Goal: Task Accomplishment & Management: Use online tool/utility

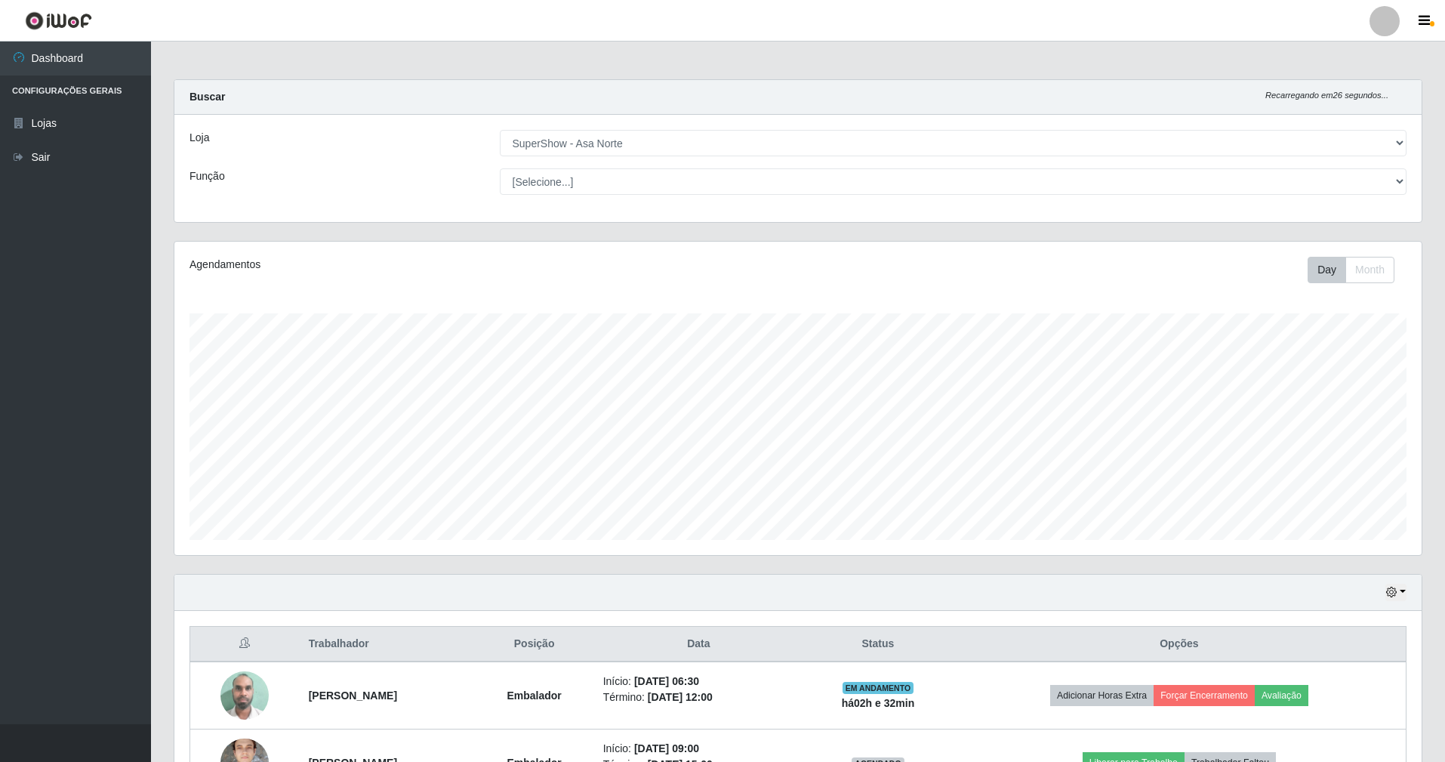
select select "71"
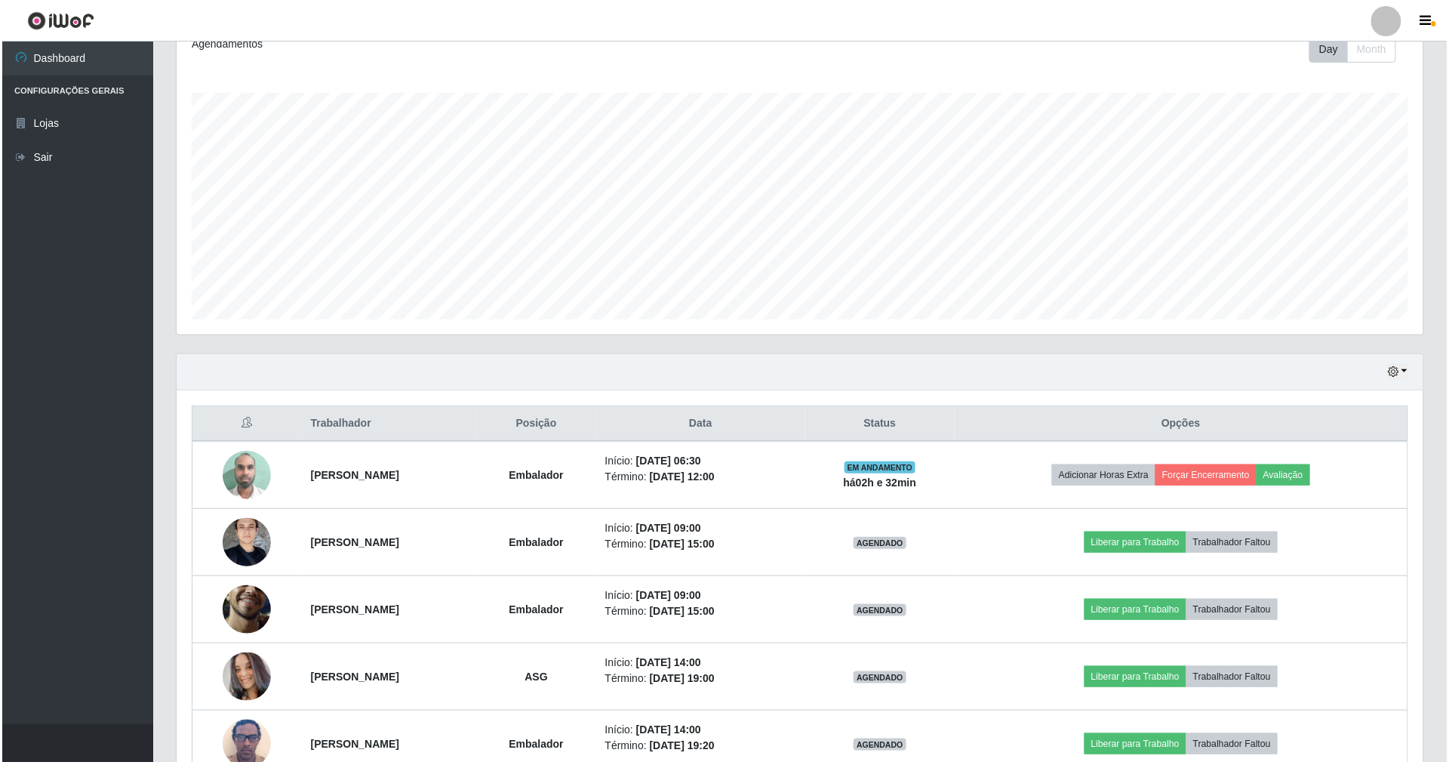
scroll to position [379, 0]
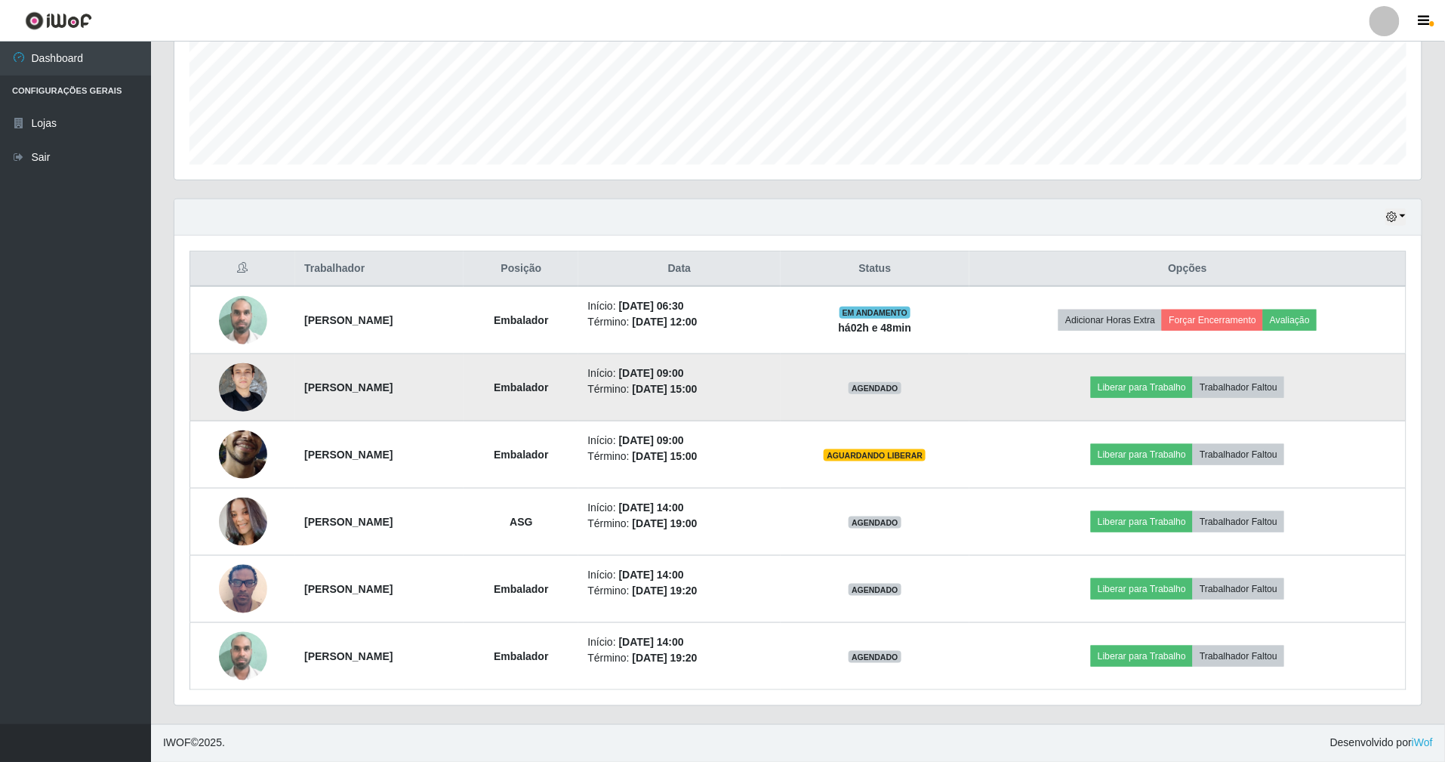
click at [1399, 417] on div "Trabalhador Posição Data Status Opções [PERSON_NAME] Início: [DATE] 06:30 Térmi…" at bounding box center [797, 471] width 1247 height 470
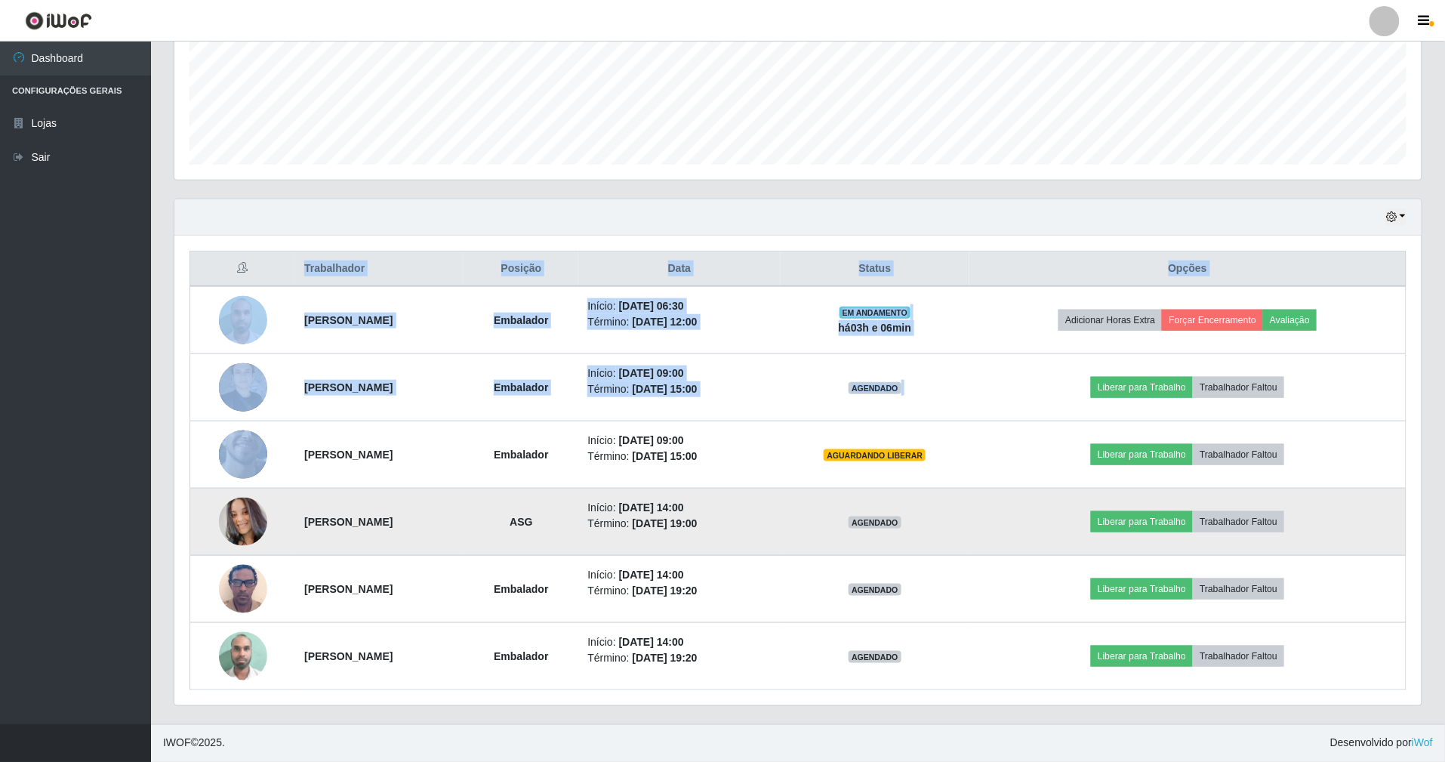
click at [753, 529] on li "Término: [DATE] 19:00" at bounding box center [678, 524] width 183 height 16
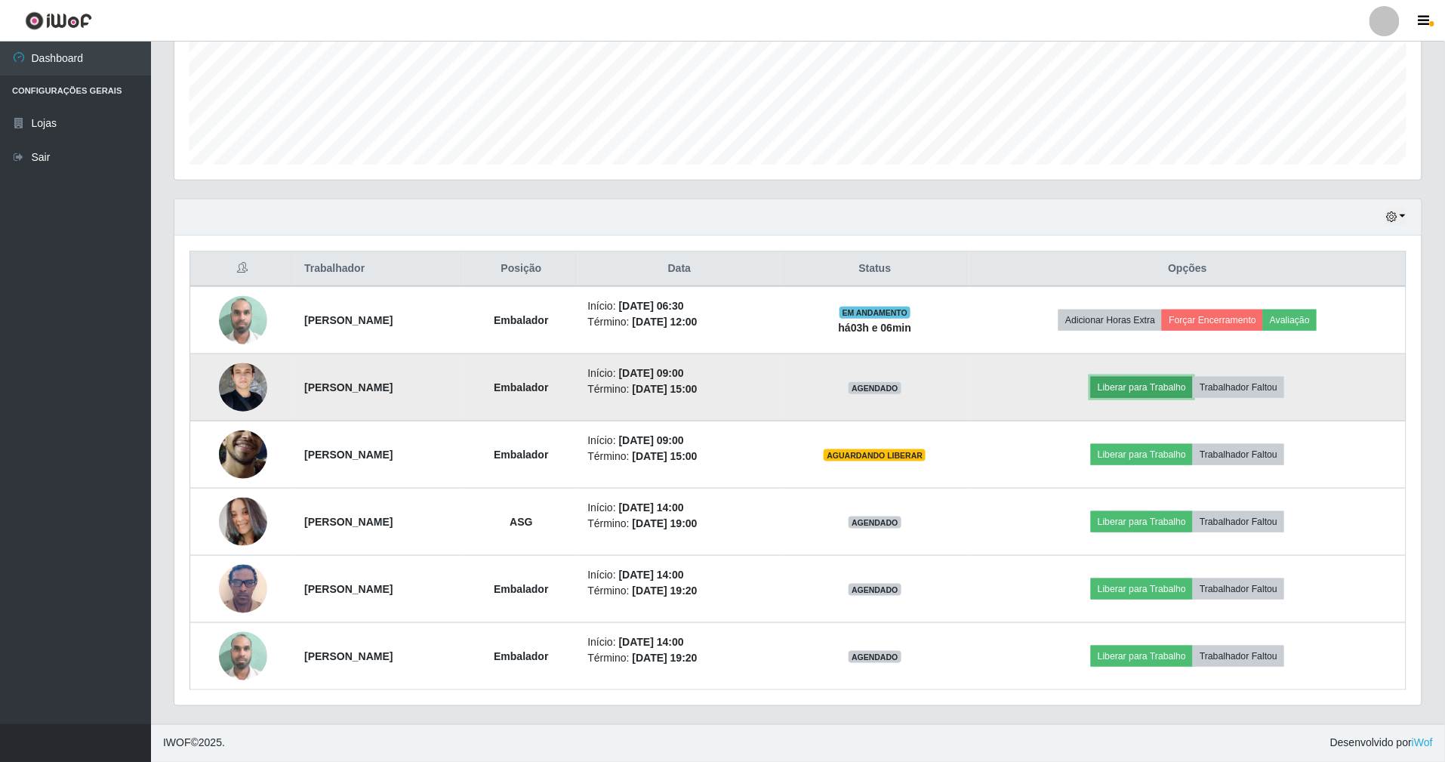
click at [1136, 386] on button "Liberar para Trabalho" at bounding box center [1142, 387] width 102 height 21
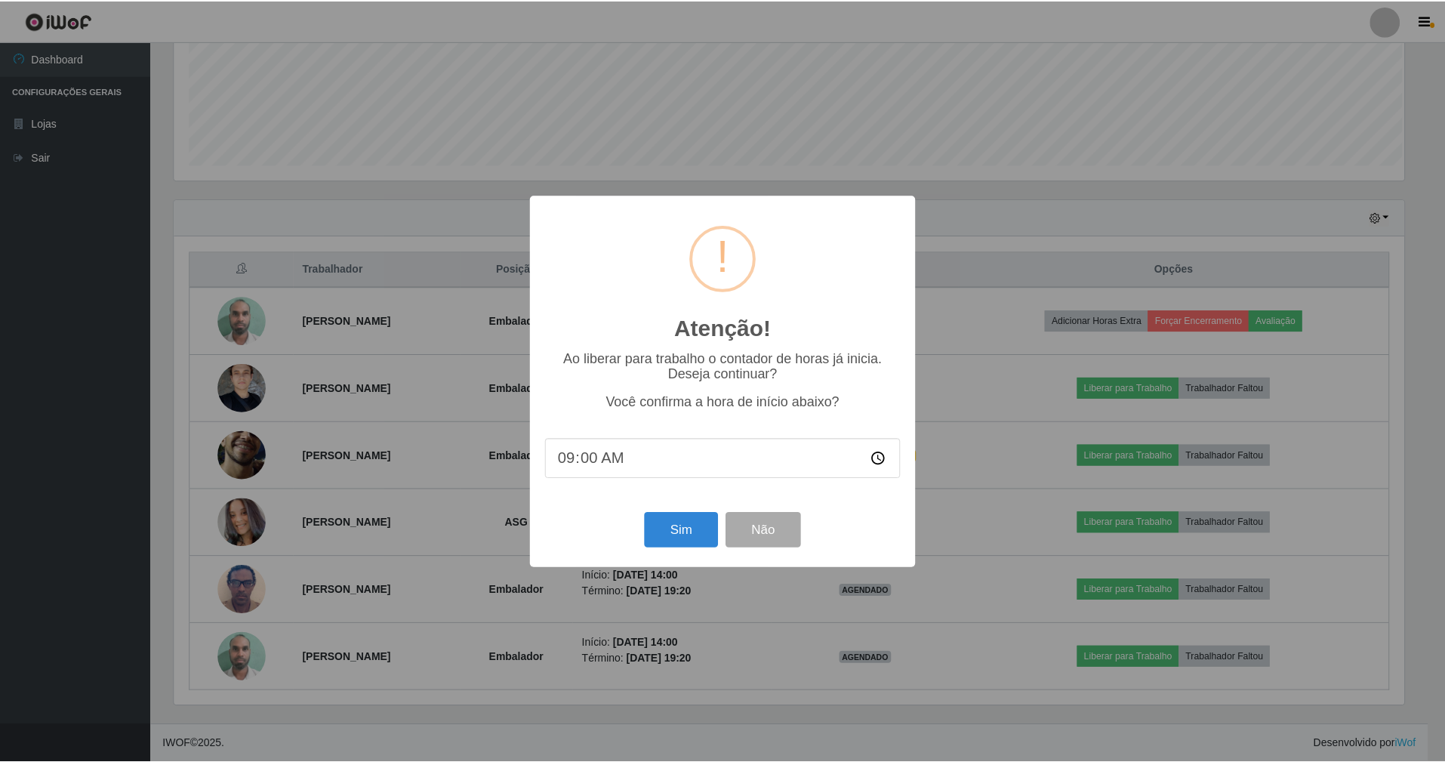
scroll to position [314, 1233]
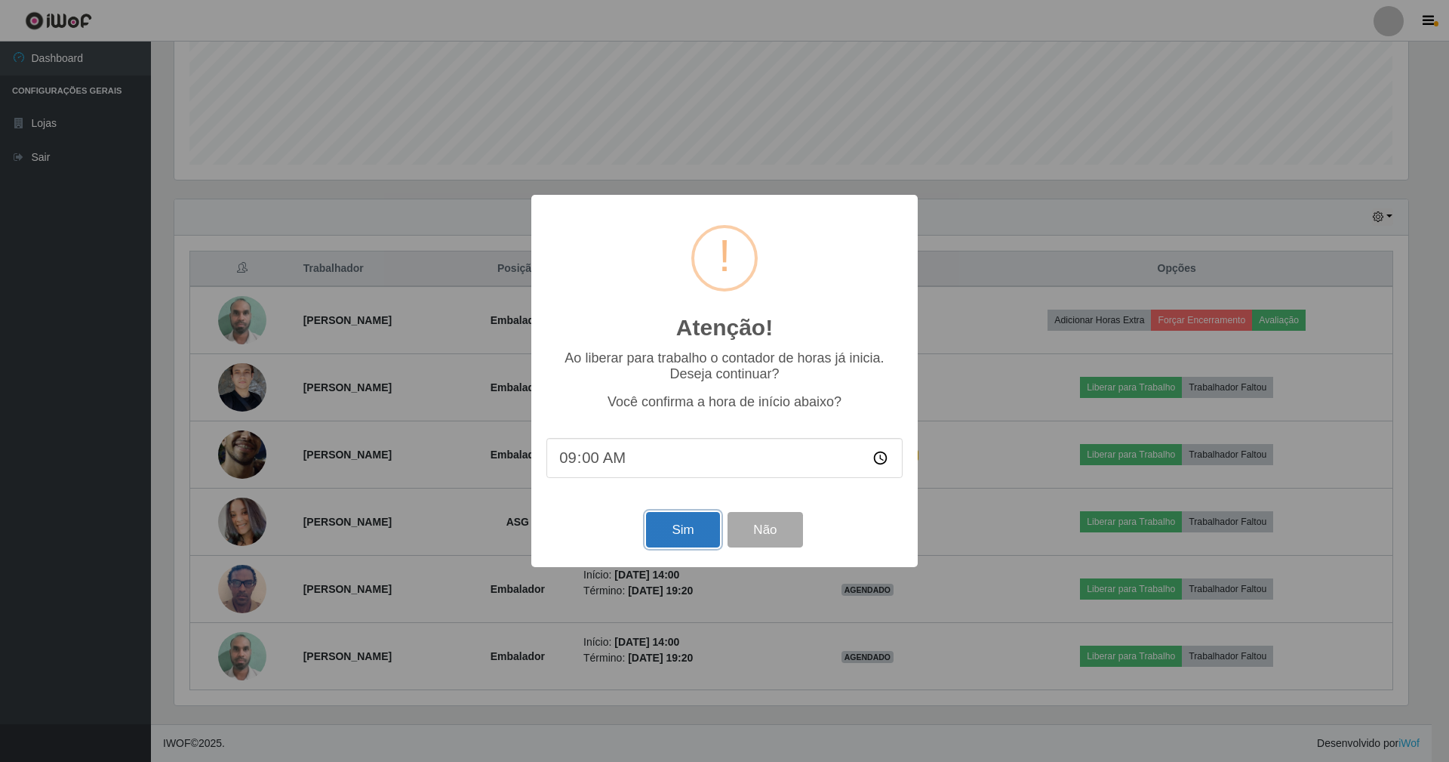
click at [700, 531] on button "Sim" at bounding box center [682, 529] width 73 height 35
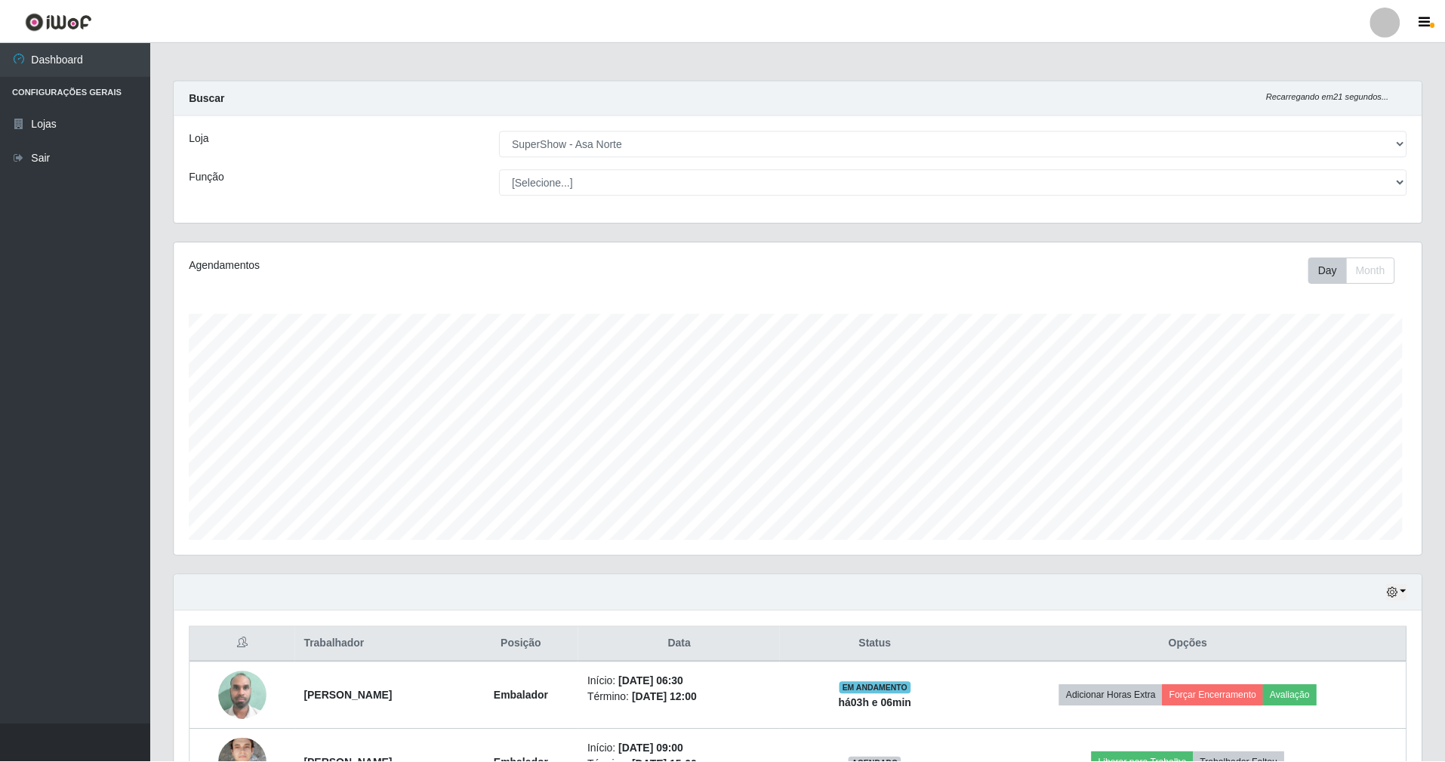
scroll to position [314, 1251]
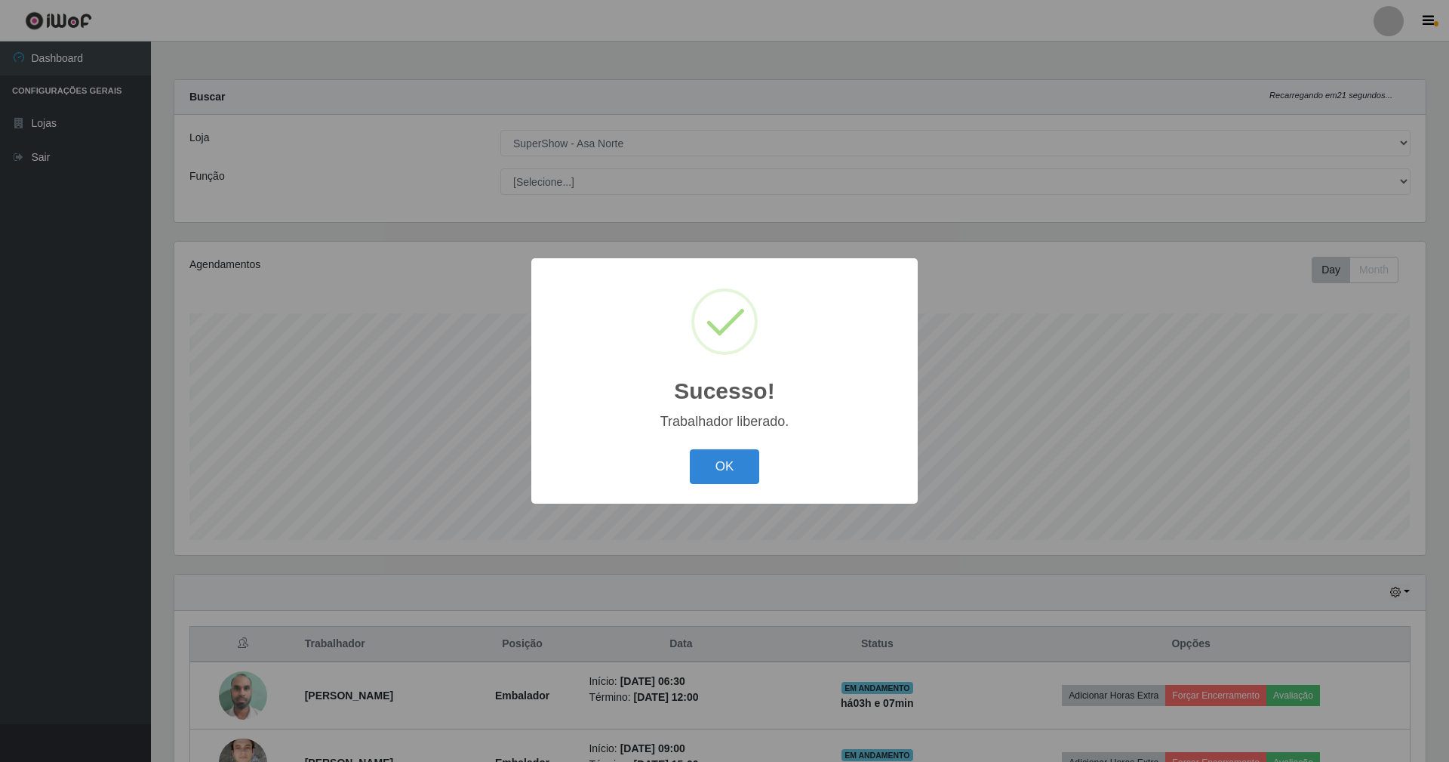
click at [690, 449] on button "OK" at bounding box center [725, 466] width 70 height 35
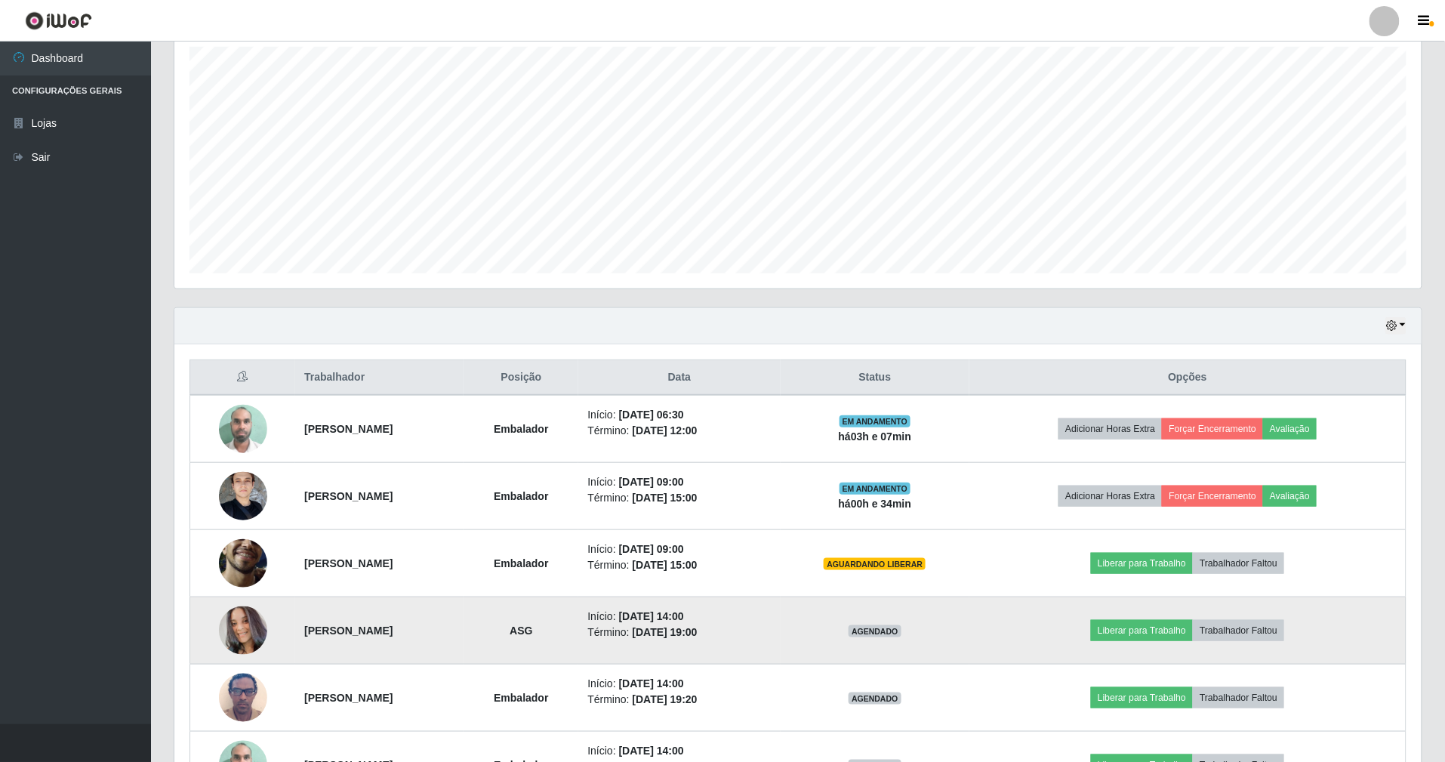
scroll to position [302, 0]
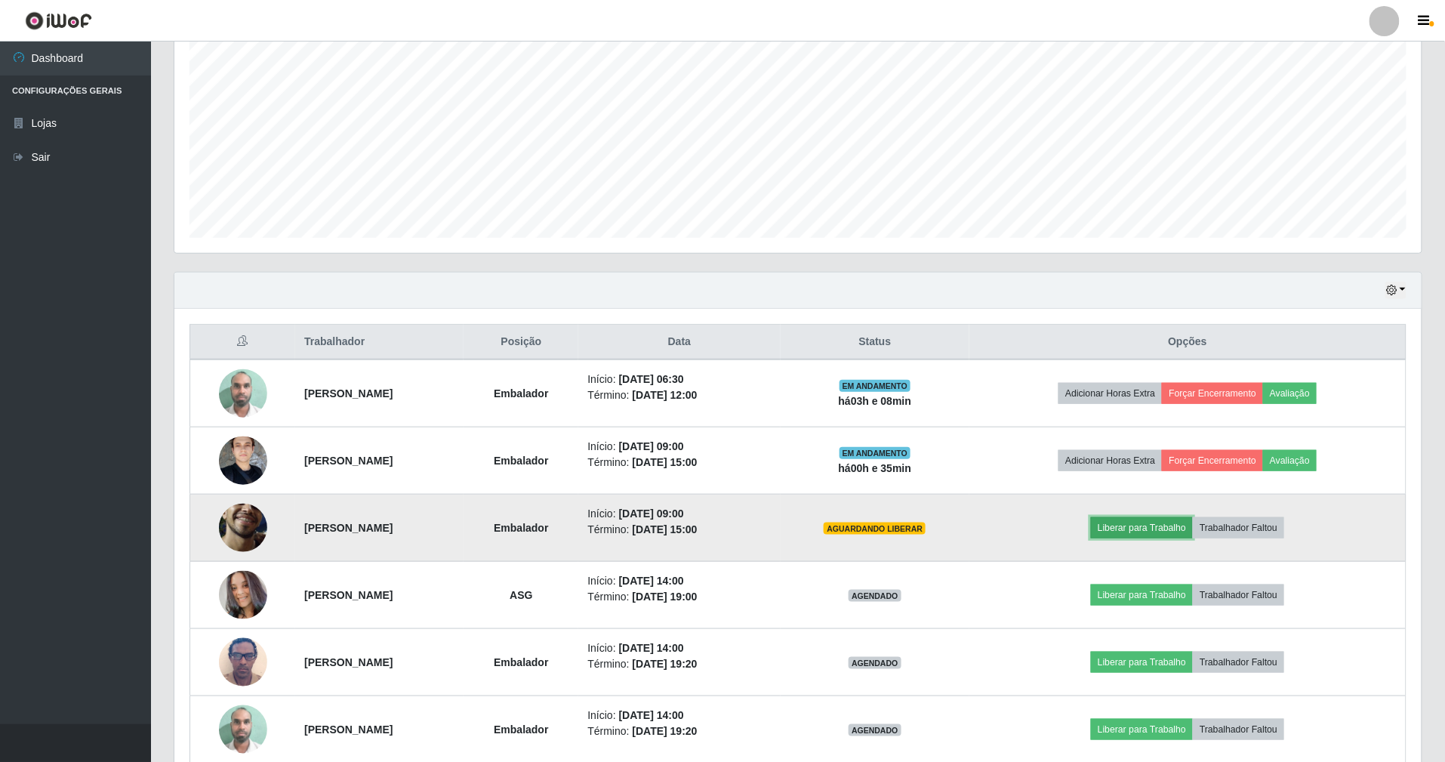
click at [1133, 538] on button "Liberar para Trabalho" at bounding box center [1142, 527] width 102 height 21
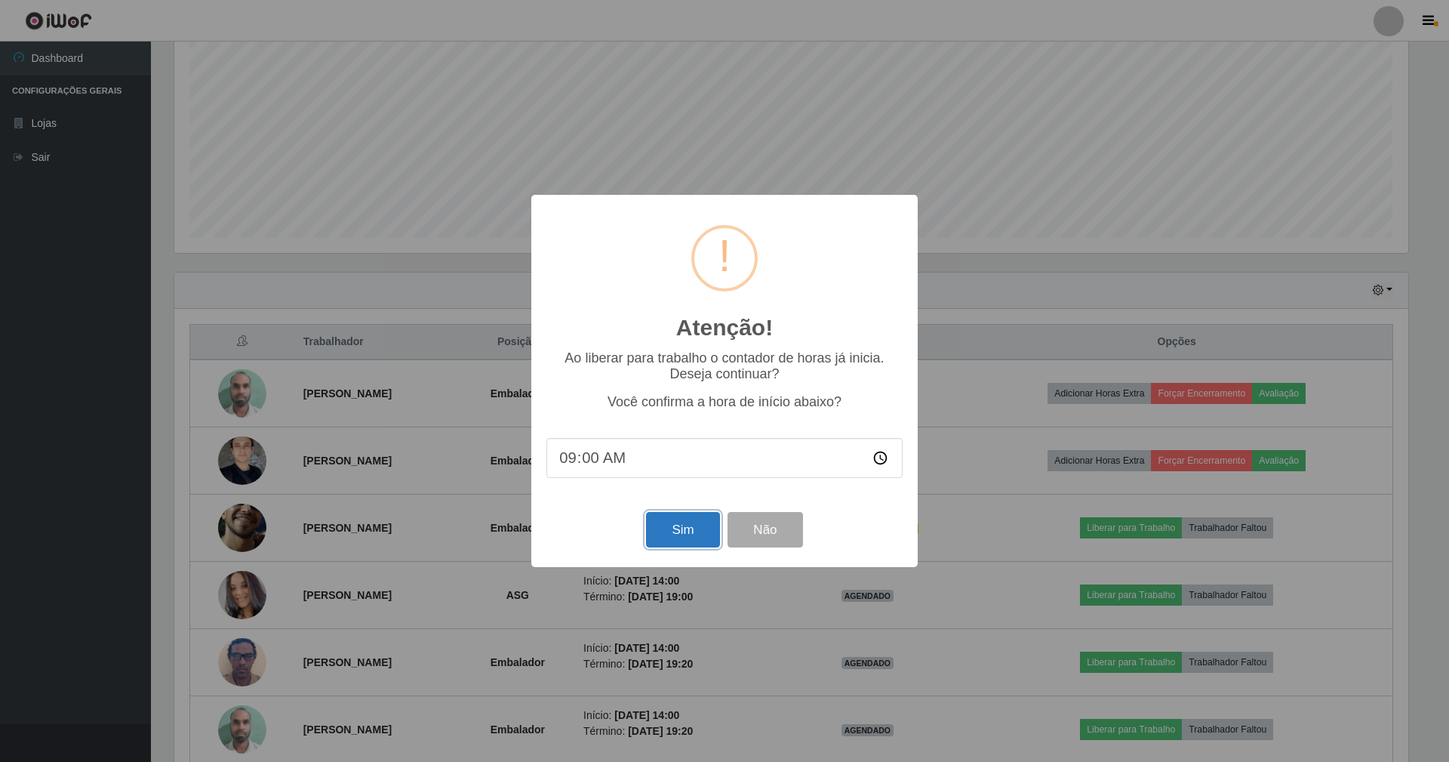
click at [711, 532] on button "Sim" at bounding box center [682, 529] width 73 height 35
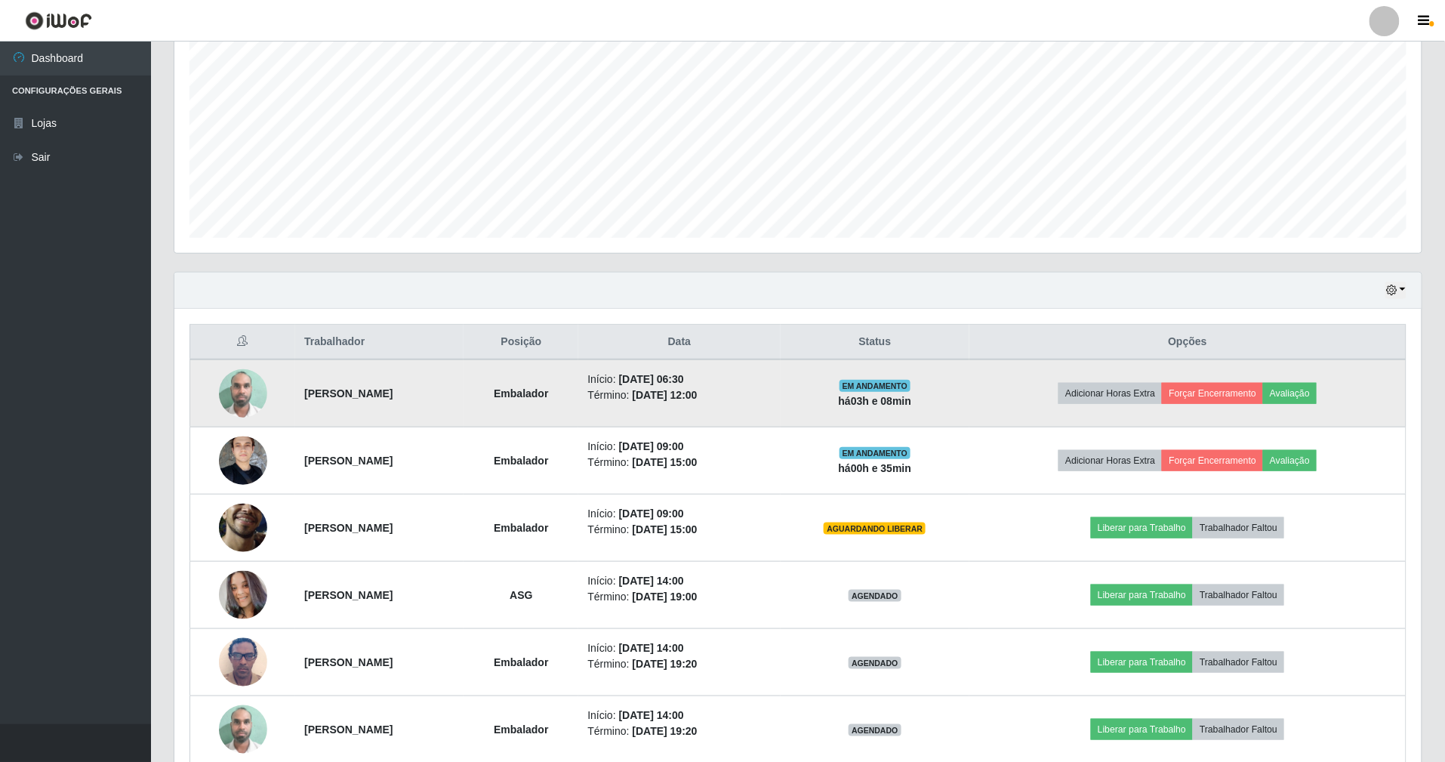
scroll to position [314, 1251]
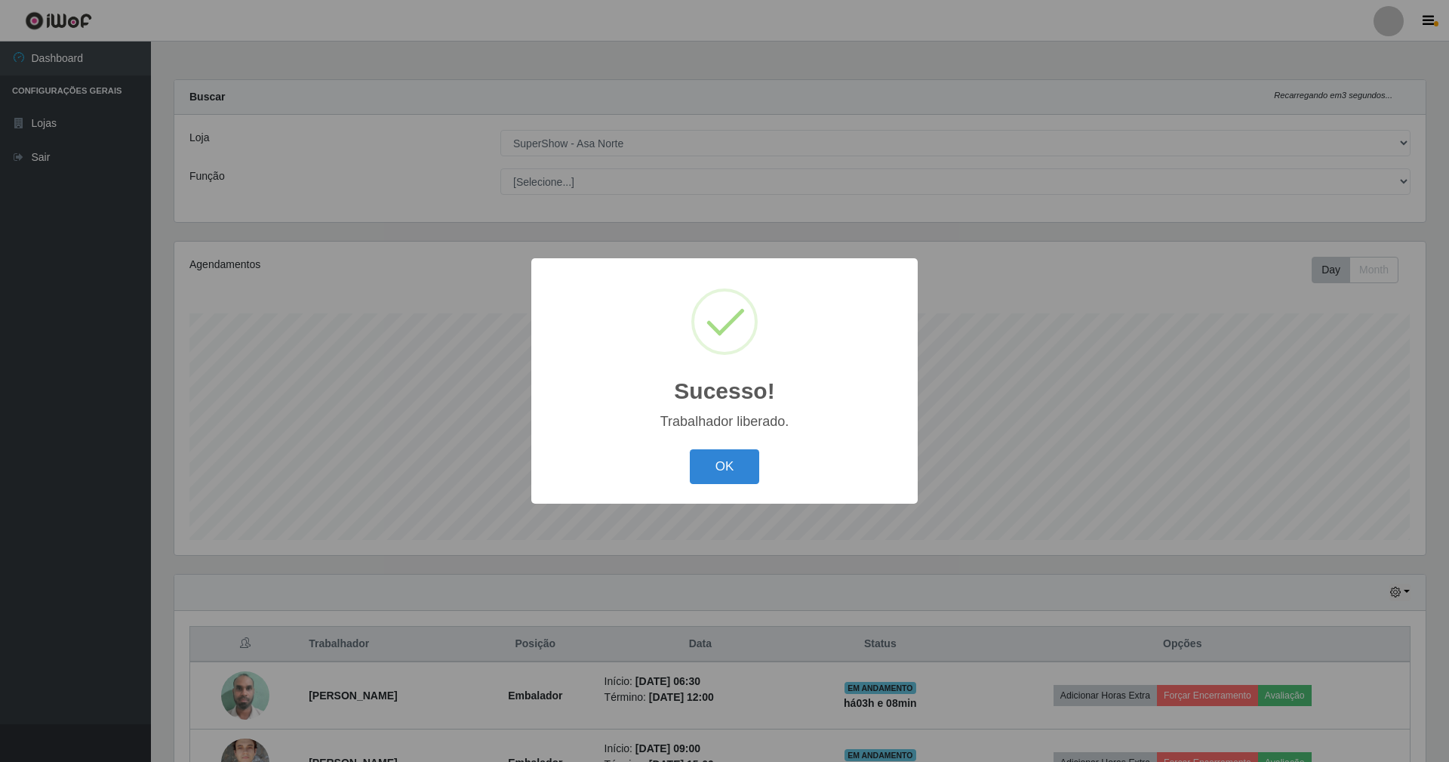
click at [690, 449] on button "OK" at bounding box center [725, 466] width 70 height 35
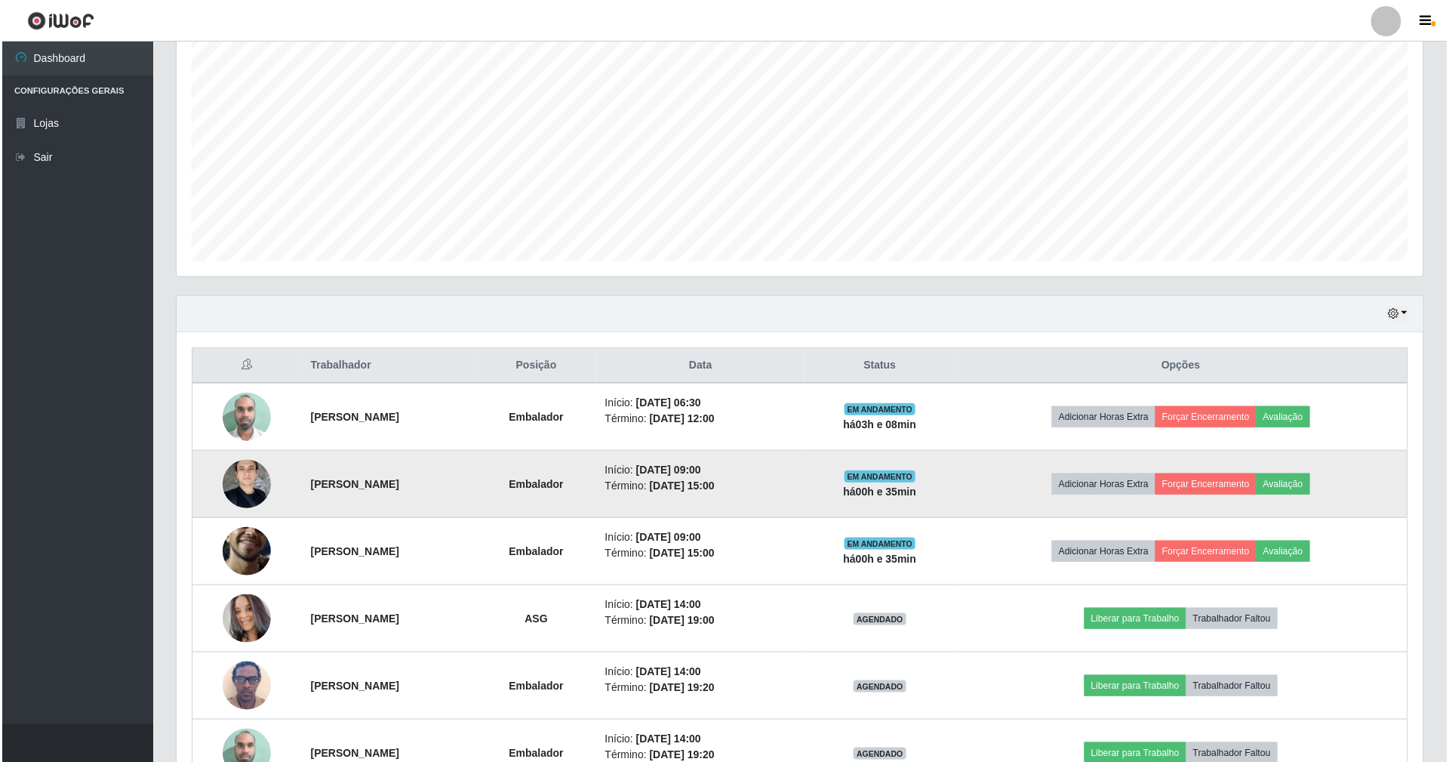
scroll to position [302, 0]
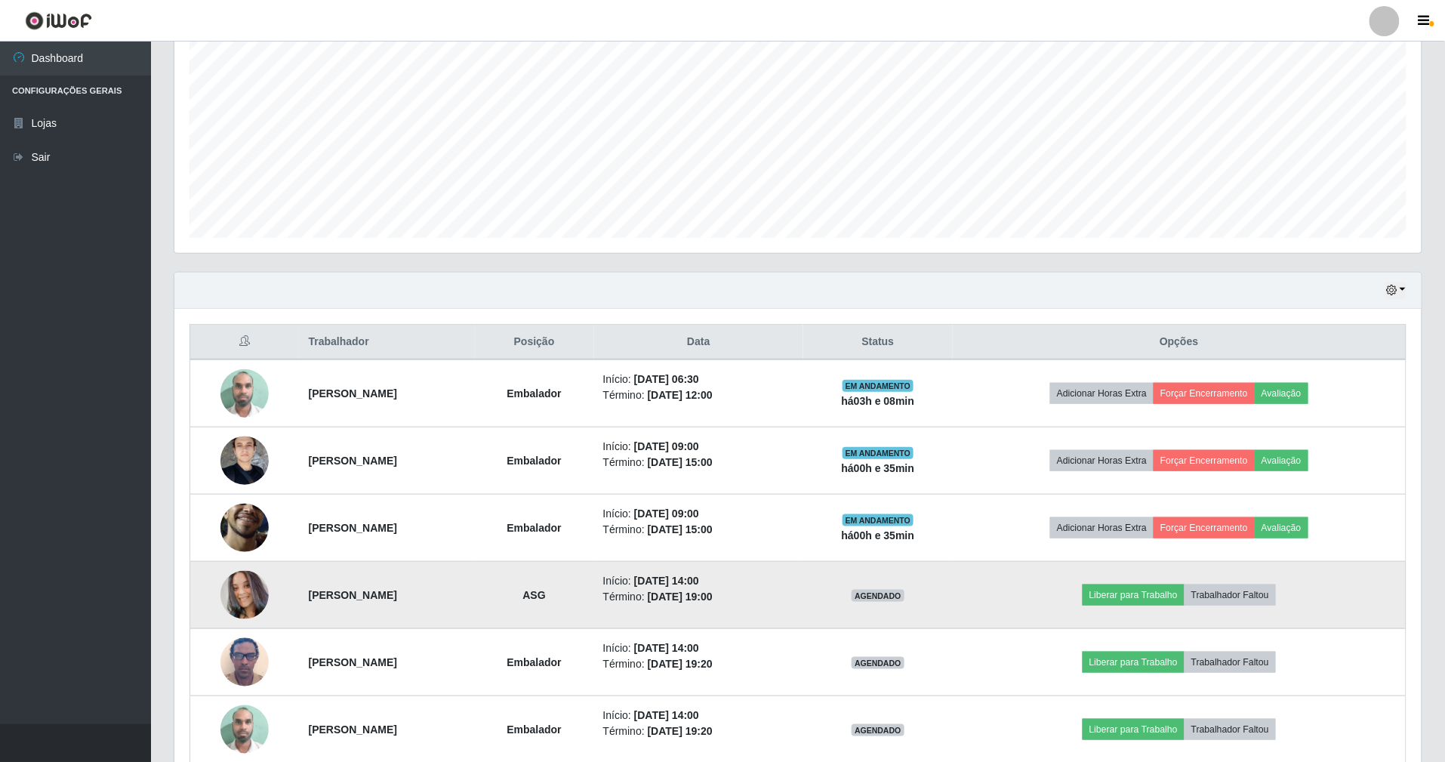
click at [245, 593] on img at bounding box center [244, 595] width 48 height 48
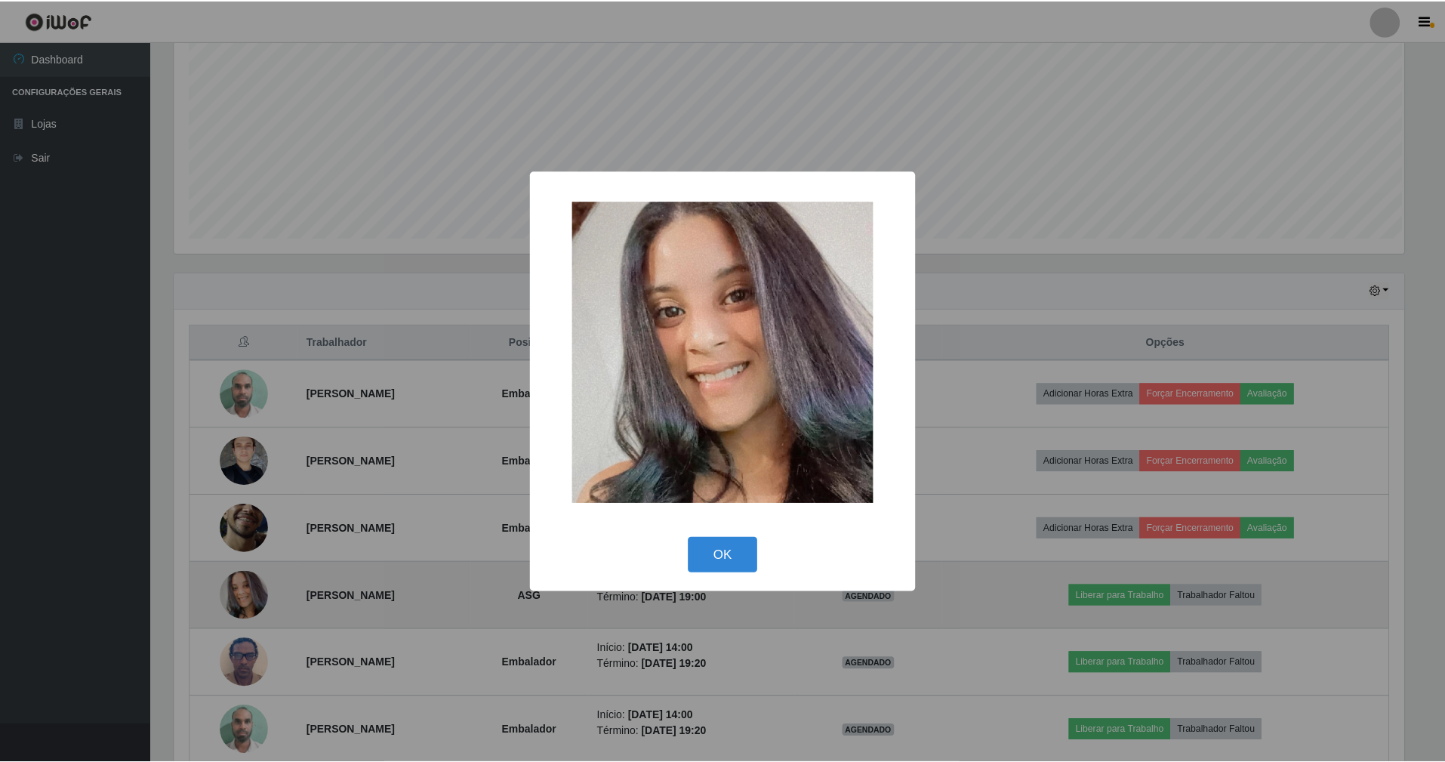
scroll to position [314, 1233]
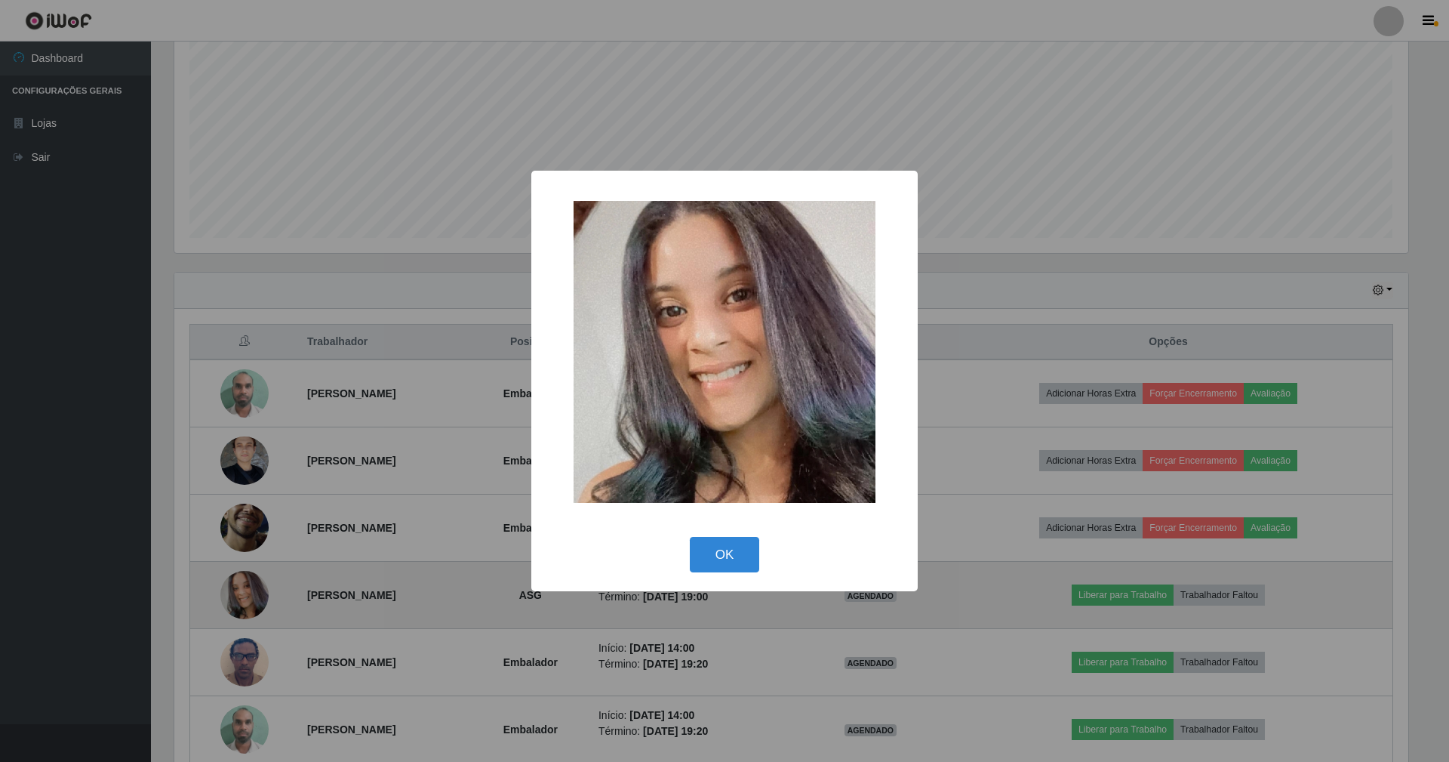
click at [690, 537] on button "OK" at bounding box center [725, 554] width 70 height 35
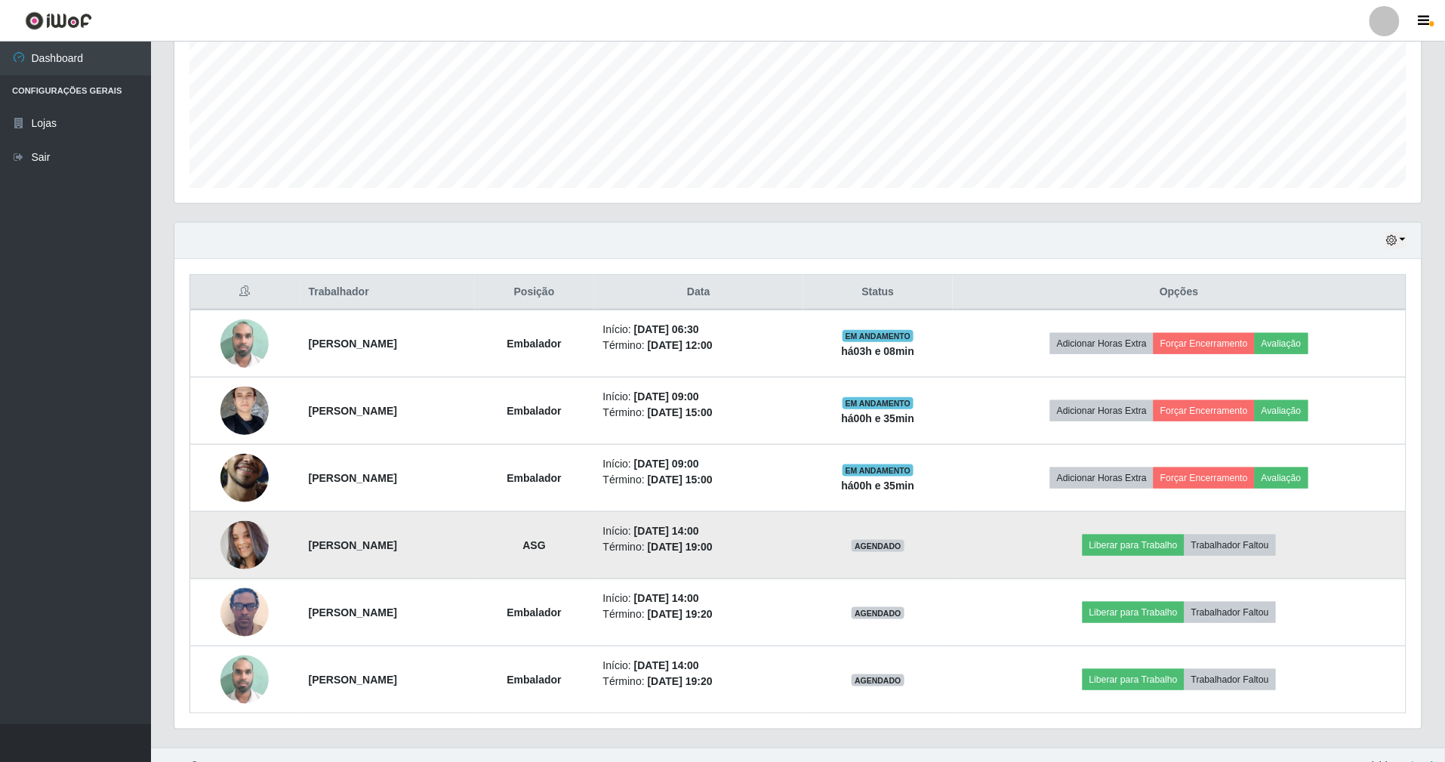
scroll to position [379, 0]
